Goal: Download file/media

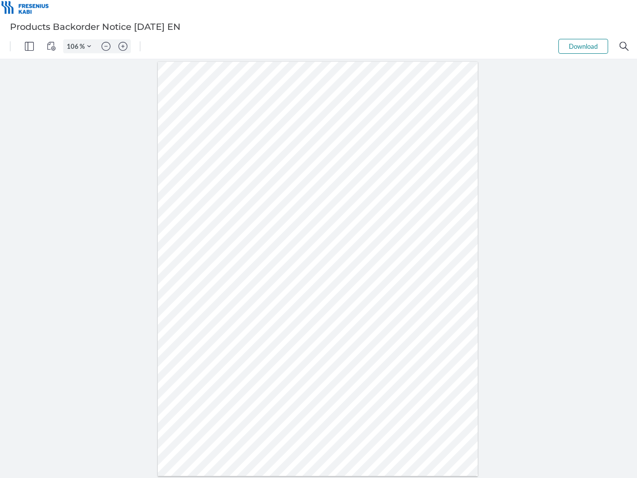
click at [29, 46] on img "Panel" at bounding box center [29, 46] width 9 height 9
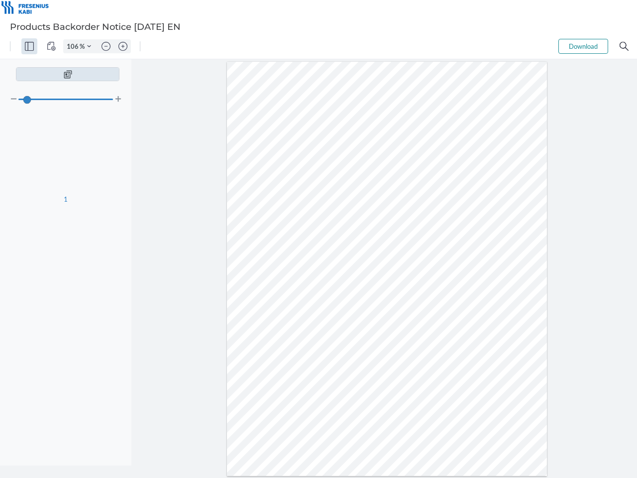
click at [51, 46] on img "View Controls" at bounding box center [51, 46] width 9 height 9
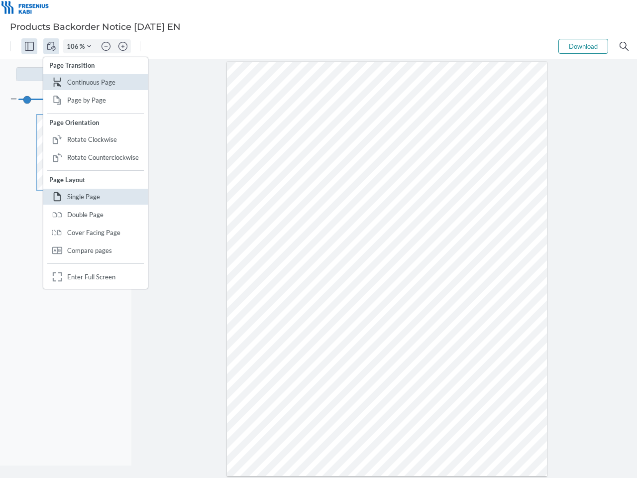
click at [74, 46] on input "106" at bounding box center [72, 46] width 16 height 9
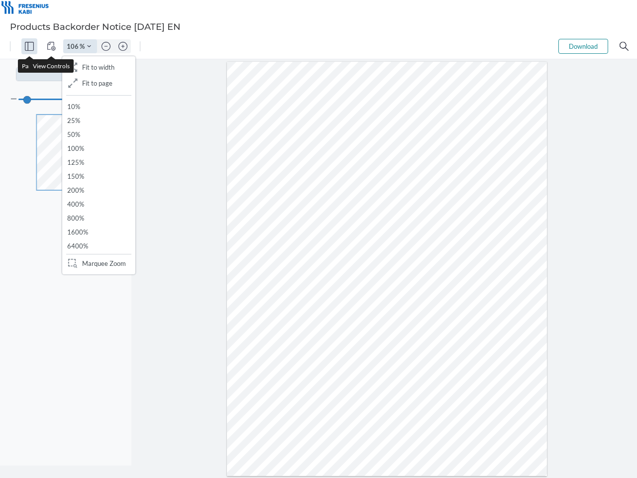
click at [89, 46] on img "Zoom Controls" at bounding box center [89, 46] width 4 height 4
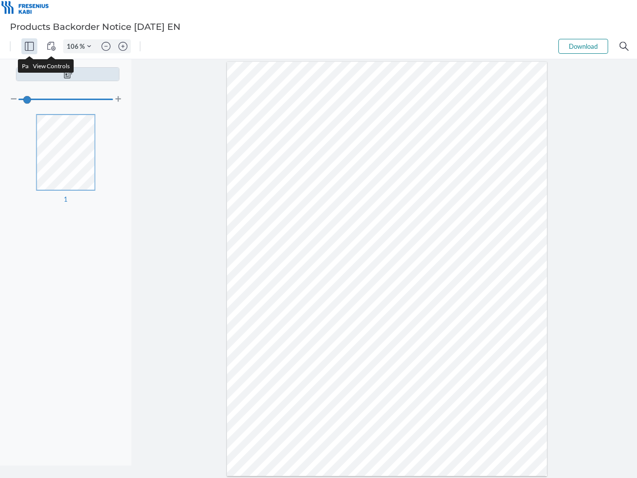
click at [106, 46] on img "Zoom out" at bounding box center [106, 46] width 9 height 9
click at [123, 46] on img "Zoom in" at bounding box center [123, 46] width 9 height 9
type input "106"
click at [584, 46] on button "Download" at bounding box center [584, 46] width 50 height 15
click at [625, 46] on img "Search" at bounding box center [624, 46] width 9 height 9
